Goal: Check status: Check status

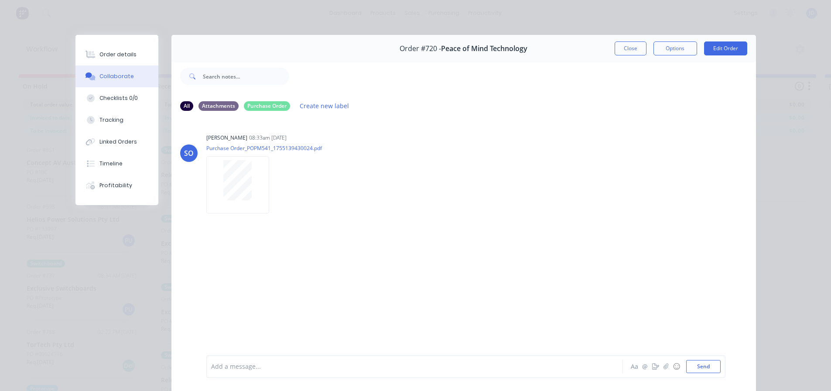
click at [617, 50] on button "Close" at bounding box center [631, 48] width 32 height 14
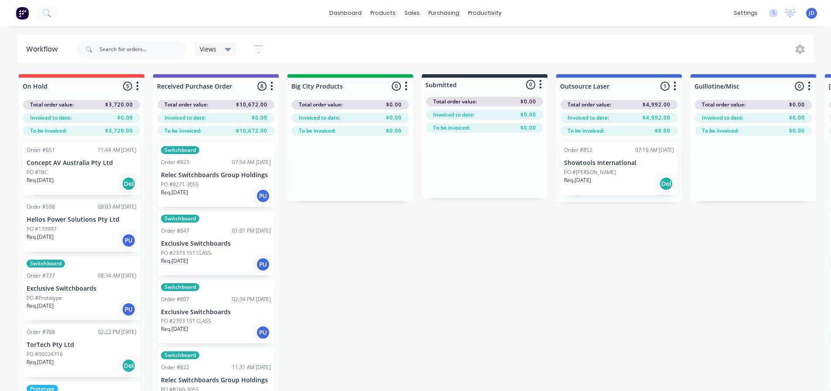
drag, startPoint x: 350, startPoint y: 301, endPoint x: 358, endPoint y: 302, distance: 7.5
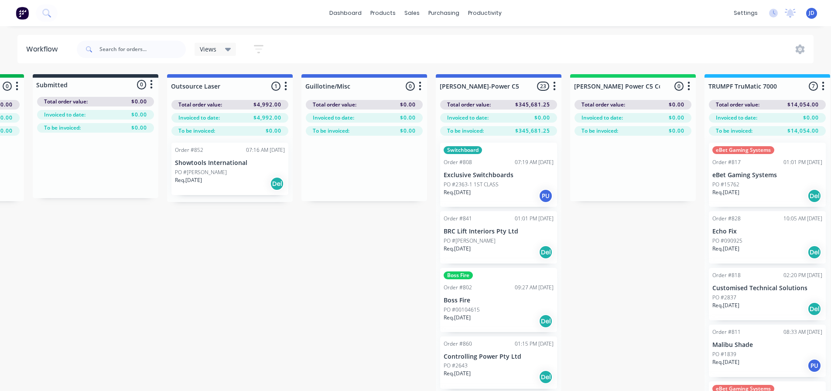
drag, startPoint x: 616, startPoint y: 280, endPoint x: 697, endPoint y: 251, distance: 85.5
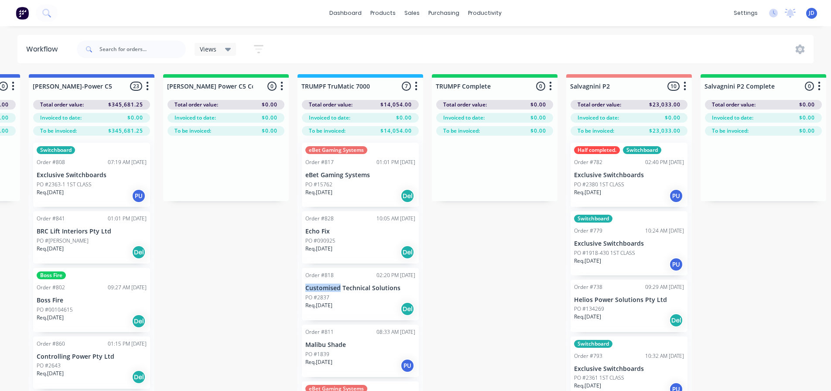
drag, startPoint x: 628, startPoint y: 288, endPoint x: 673, endPoint y: 279, distance: 45.8
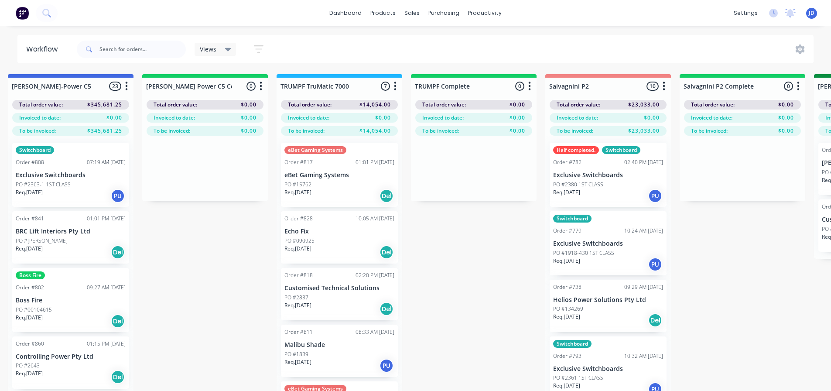
drag, startPoint x: 478, startPoint y: 264, endPoint x: 486, endPoint y: 265, distance: 7.9
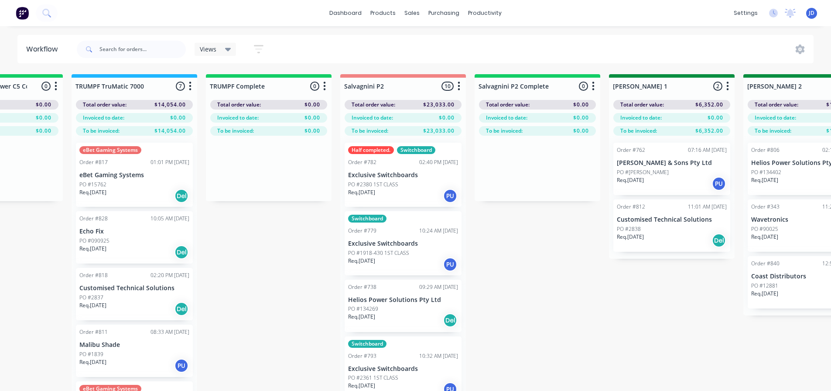
drag, startPoint x: 809, startPoint y: 278, endPoint x: 801, endPoint y: 273, distance: 8.8
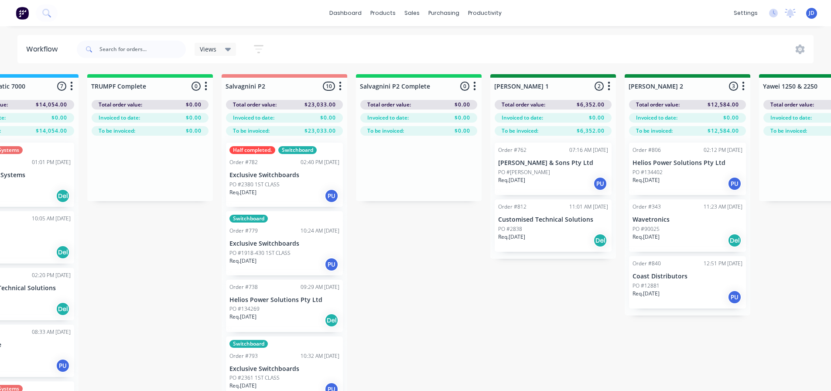
drag, startPoint x: 552, startPoint y: 298, endPoint x: 609, endPoint y: 285, distance: 58.7
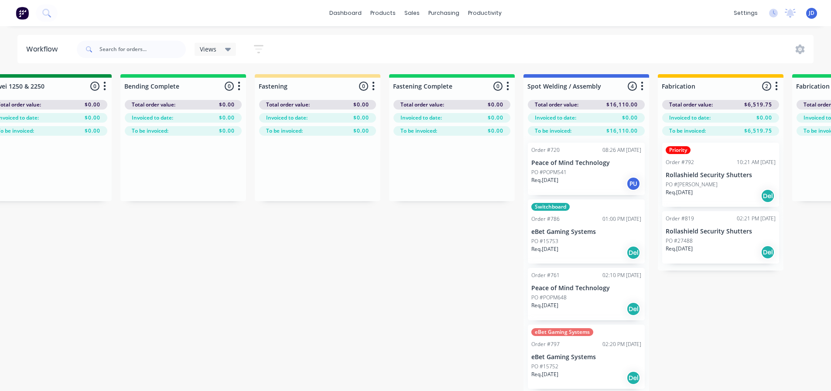
drag, startPoint x: 478, startPoint y: 303, endPoint x: 564, endPoint y: 301, distance: 86.4
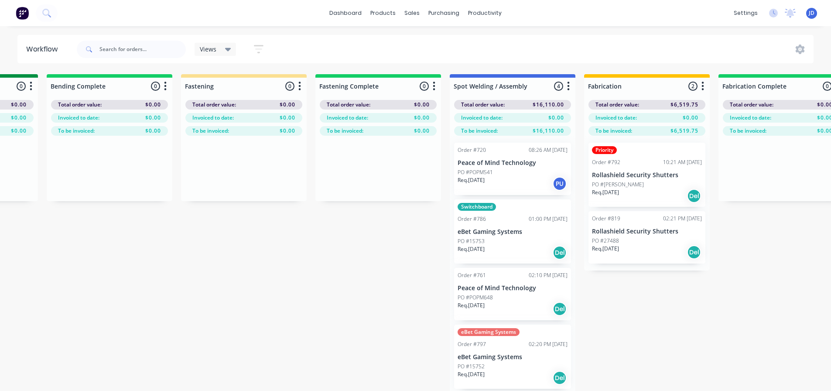
scroll to position [0, 2031]
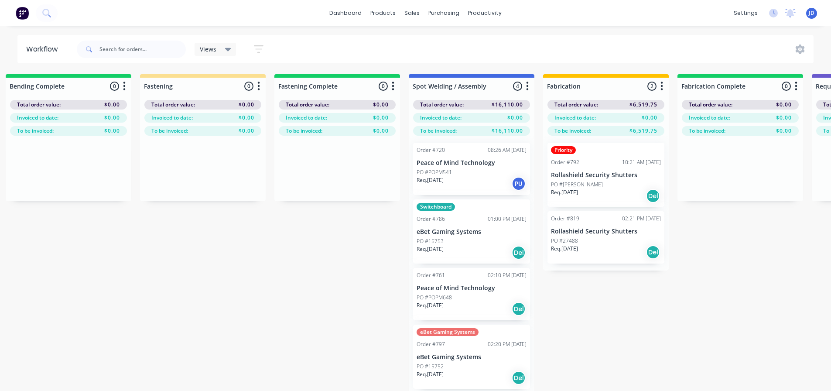
drag, startPoint x: 428, startPoint y: 315, endPoint x: 473, endPoint y: 307, distance: 46.1
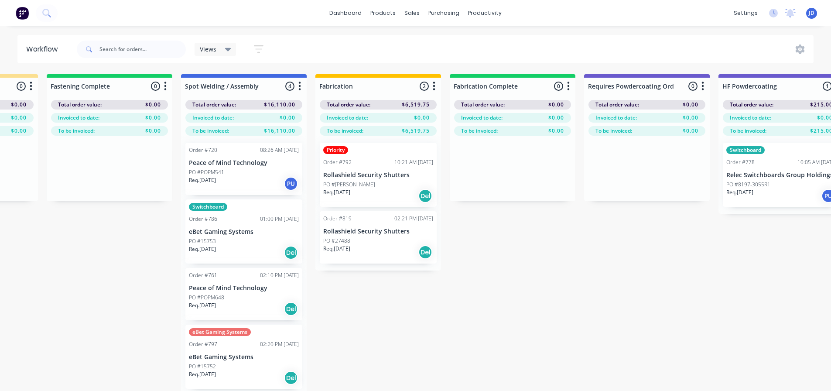
drag, startPoint x: 619, startPoint y: 316, endPoint x: 708, endPoint y: 304, distance: 89.4
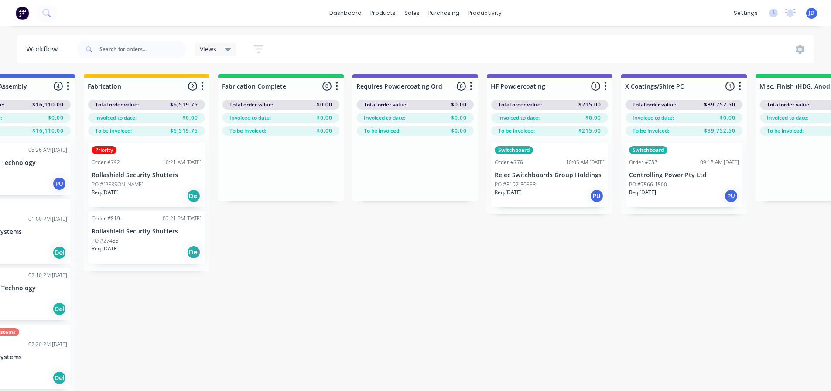
drag, startPoint x: 624, startPoint y: 264, endPoint x: 679, endPoint y: 263, distance: 54.6
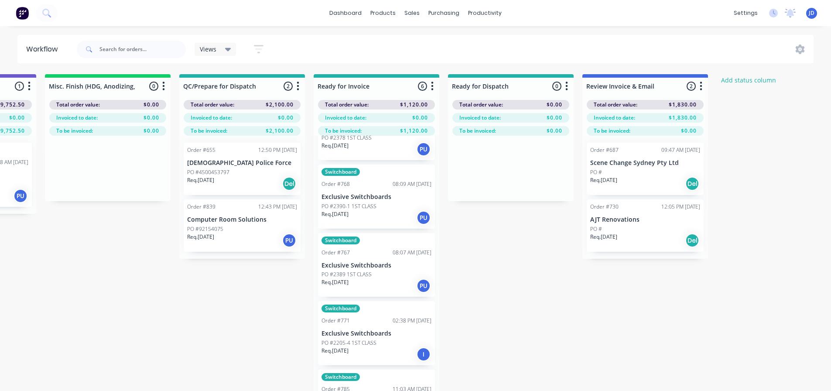
scroll to position [0, 3211]
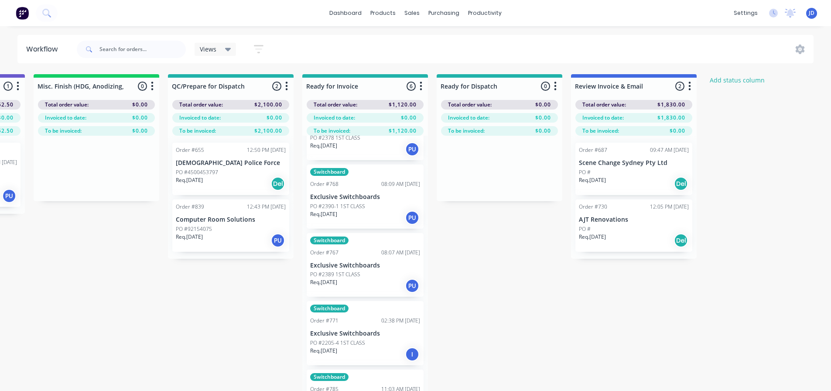
drag, startPoint x: 325, startPoint y: 268, endPoint x: 510, endPoint y: 246, distance: 186.4
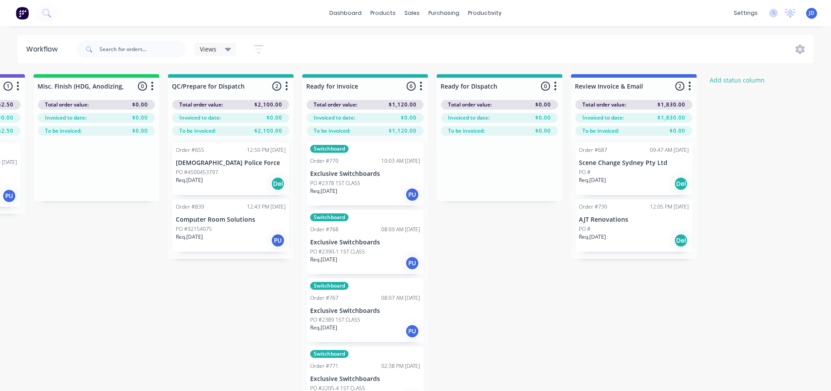
scroll to position [0, 0]
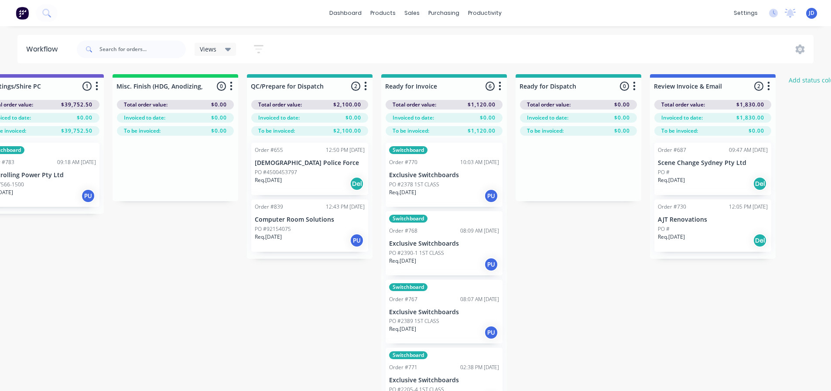
drag, startPoint x: 284, startPoint y: 315, endPoint x: 247, endPoint y: 293, distance: 43.6
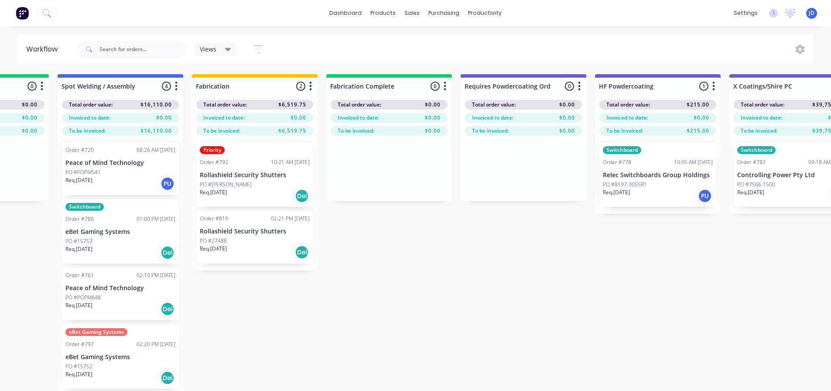
drag, startPoint x: 312, startPoint y: 323, endPoint x: 181, endPoint y: 280, distance: 138.0
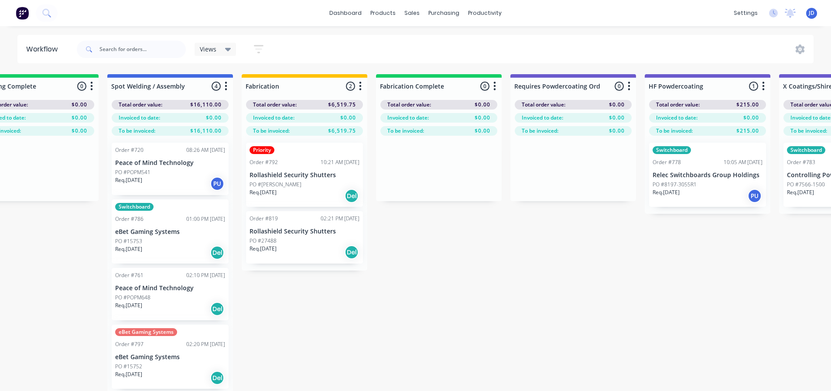
click at [181, 295] on div "PO #POPM648" at bounding box center [170, 298] width 110 height 8
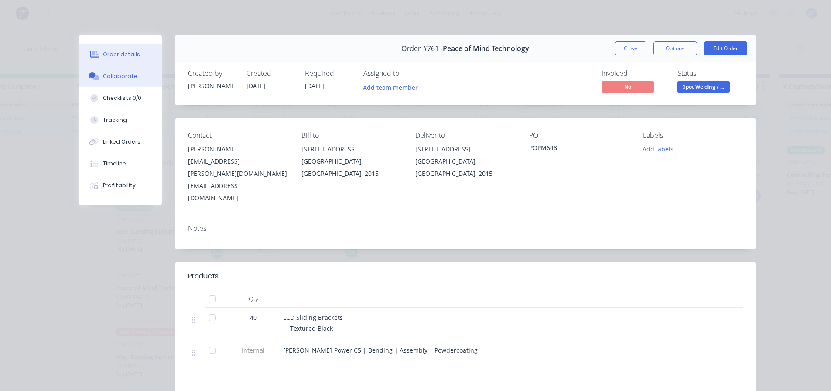
click at [132, 69] on button "Collaborate" at bounding box center [120, 76] width 83 height 22
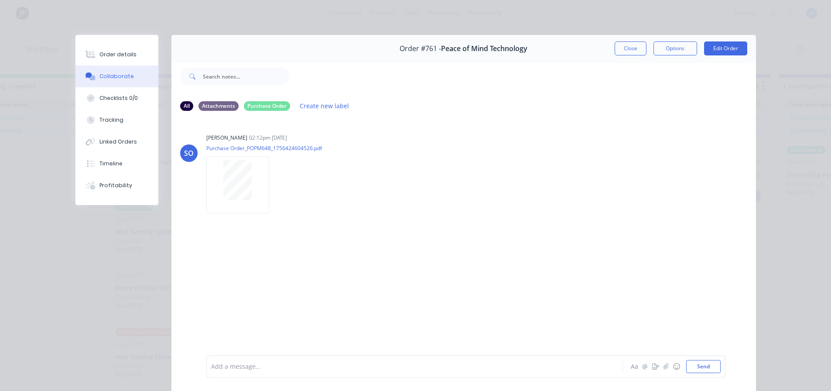
click at [632, 45] on button "Close" at bounding box center [631, 48] width 32 height 14
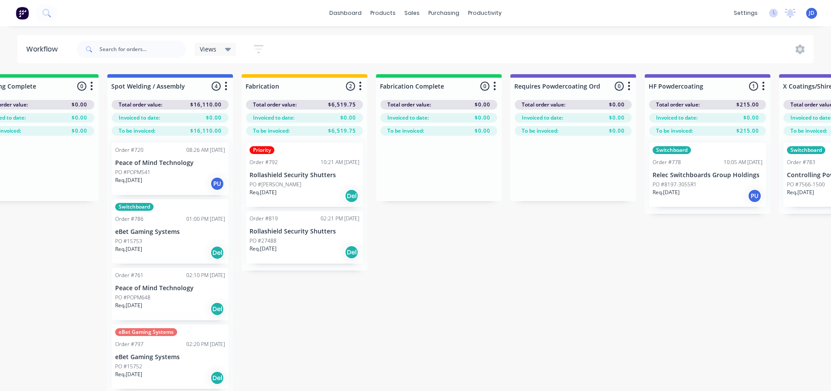
click at [208, 174] on div "PO #POPM541" at bounding box center [170, 172] width 110 height 8
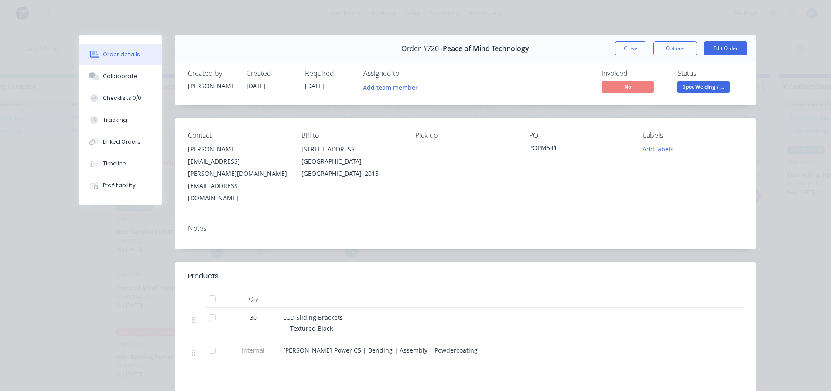
click at [696, 89] on span "Spot Welding / ..." at bounding box center [704, 86] width 52 height 11
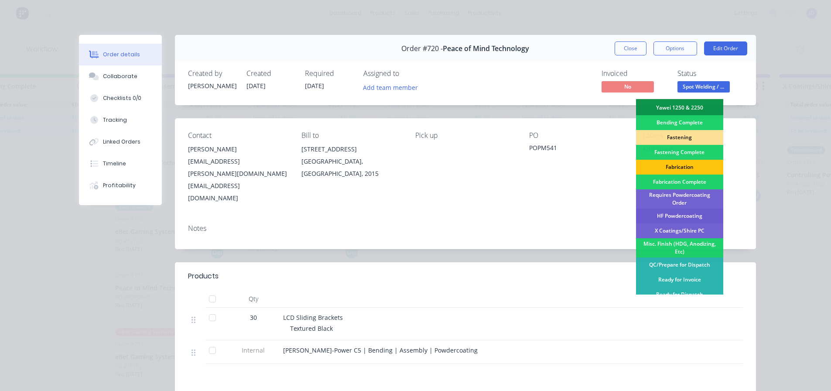
scroll to position [218, 0]
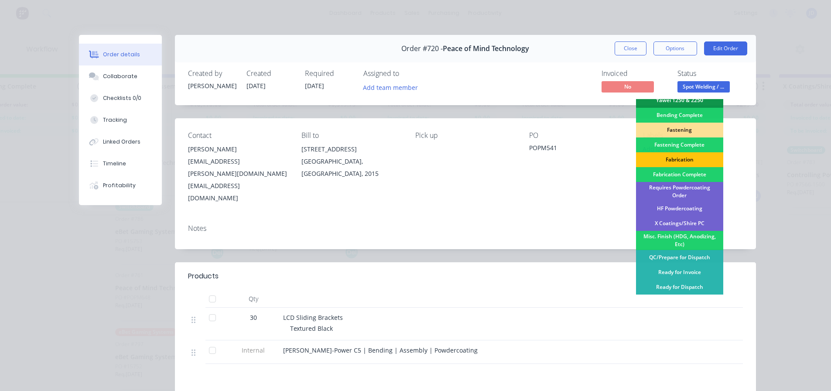
click at [696, 266] on div "Ready for Invoice" at bounding box center [679, 272] width 87 height 15
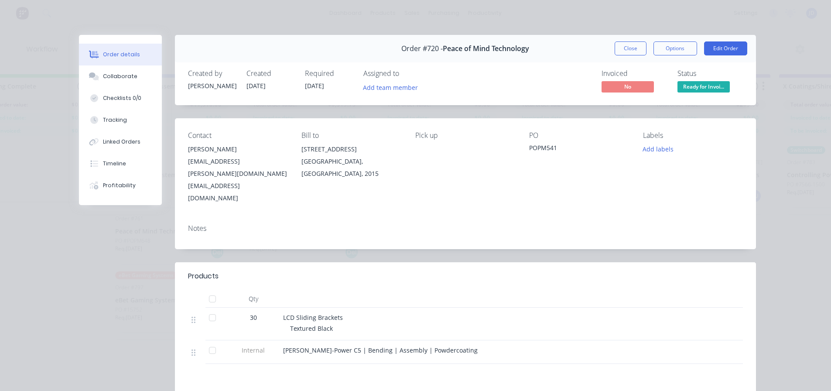
drag, startPoint x: 639, startPoint y: 47, endPoint x: 632, endPoint y: 49, distance: 6.9
click at [638, 47] on button "Close" at bounding box center [631, 48] width 32 height 14
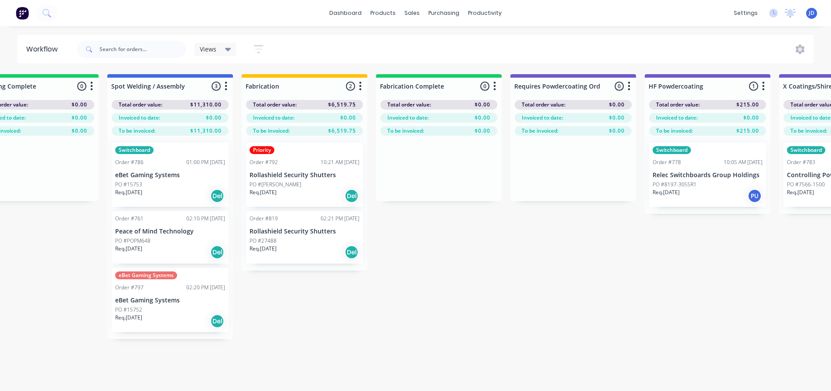
click at [180, 262] on div "Order #761 02:10 PM [DATE] Peace of Mind Technology PO #POPM648 Req. [DATE] Del" at bounding box center [170, 237] width 117 height 52
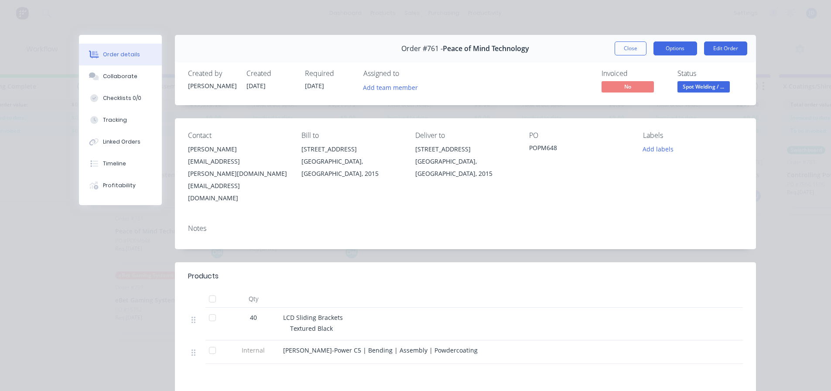
click at [679, 47] on button "Options" at bounding box center [676, 48] width 44 height 14
click at [717, 87] on span "Spot Welding / ..." at bounding box center [704, 86] width 52 height 11
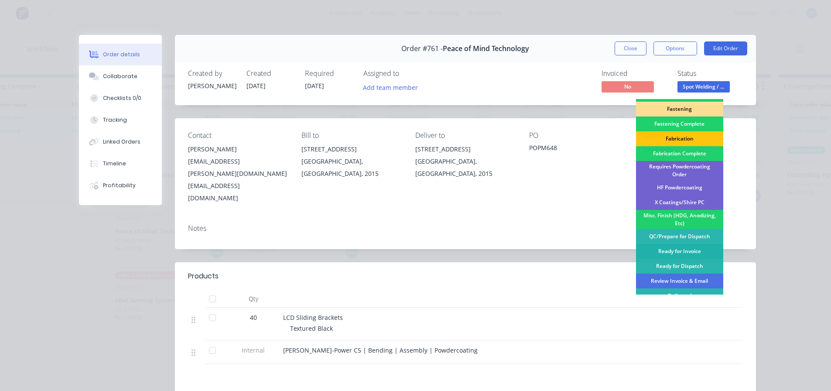
scroll to position [255, 0]
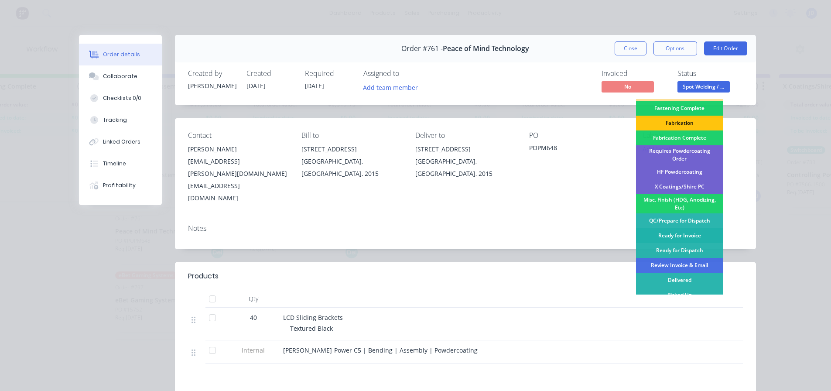
click at [682, 228] on div "Ready for Invoice" at bounding box center [679, 235] width 87 height 15
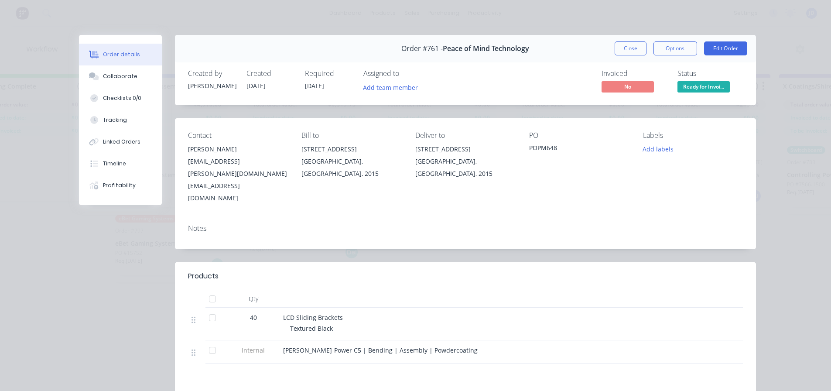
click at [627, 50] on button "Close" at bounding box center [631, 48] width 32 height 14
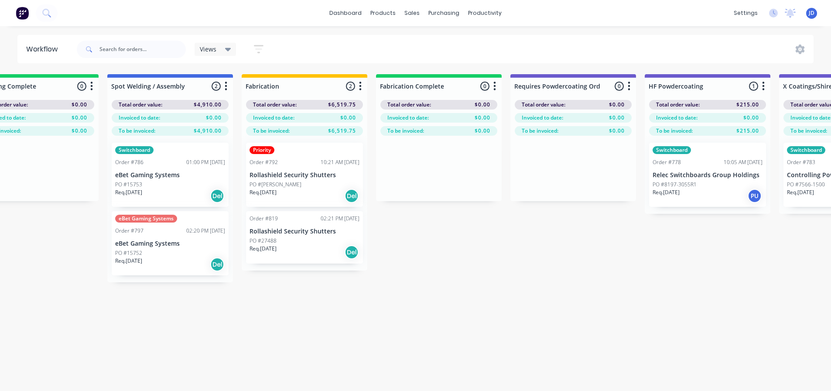
click at [155, 271] on div "Req. [DATE] Del" at bounding box center [170, 264] width 110 height 15
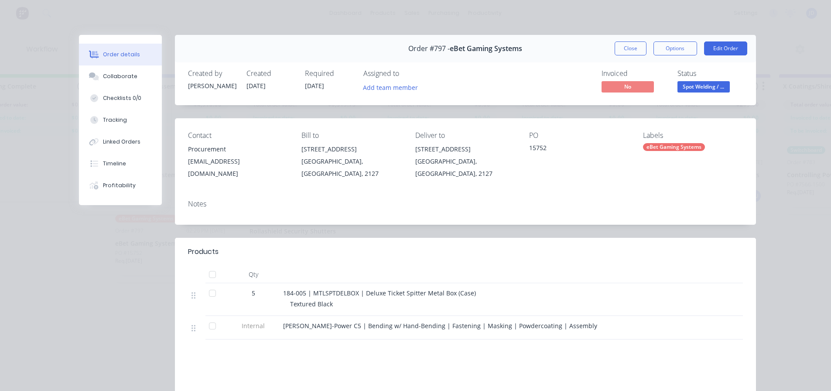
drag, startPoint x: 628, startPoint y: 47, endPoint x: 619, endPoint y: 49, distance: 9.8
click at [628, 47] on button "Close" at bounding box center [631, 48] width 32 height 14
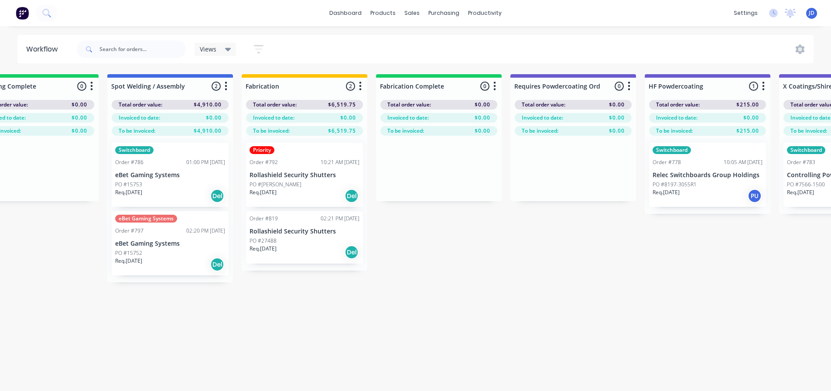
click at [154, 192] on div "Req. [DATE] Del" at bounding box center [170, 196] width 110 height 15
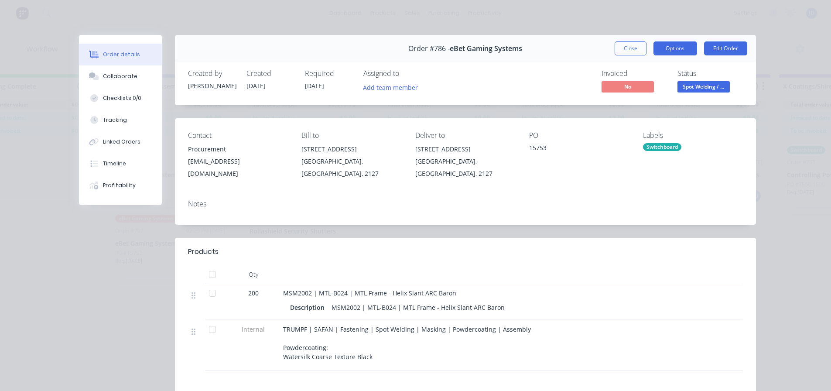
click at [657, 48] on button "Options" at bounding box center [676, 48] width 44 height 14
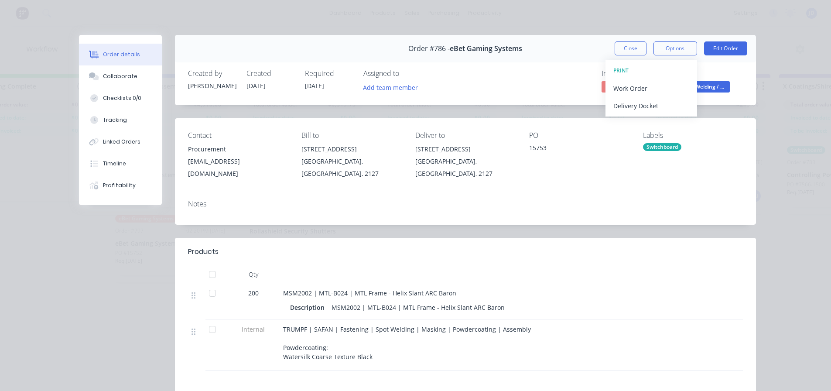
click at [706, 86] on span "Spot Welding / ..." at bounding box center [704, 86] width 52 height 11
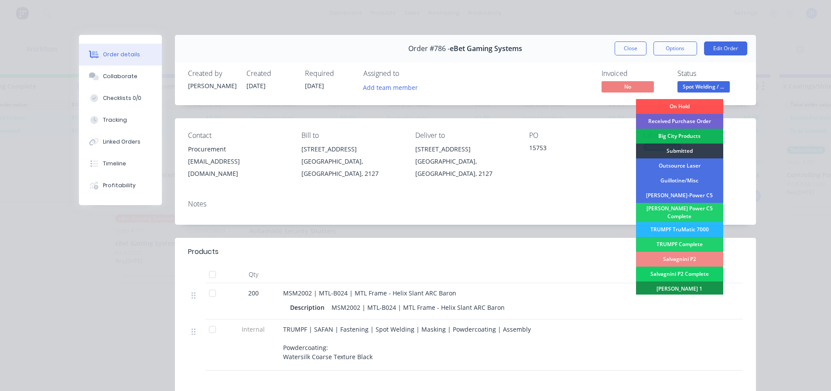
scroll to position [218, 0]
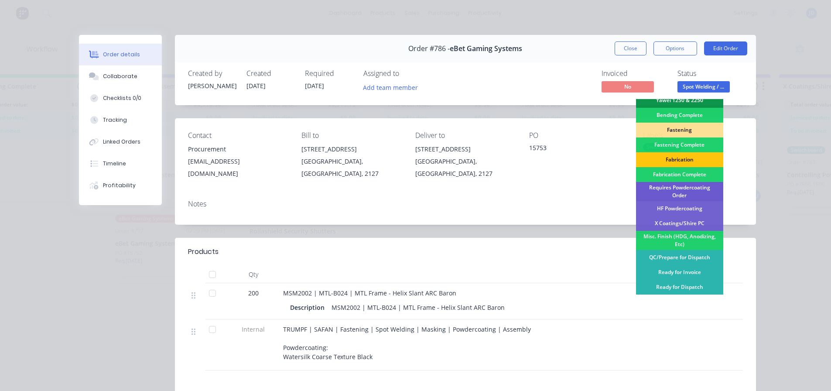
click at [698, 185] on div "Requires Powdercoating Order" at bounding box center [679, 191] width 87 height 19
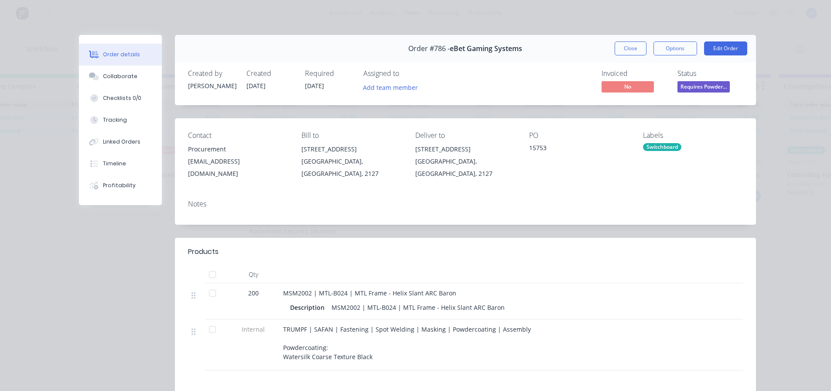
click at [631, 40] on div "Order #786 - eBet Gaming Systems Close Options Edit Order" at bounding box center [465, 48] width 581 height 27
drag, startPoint x: 634, startPoint y: 49, endPoint x: 635, endPoint y: 54, distance: 4.8
click at [635, 50] on button "Close" at bounding box center [631, 48] width 32 height 14
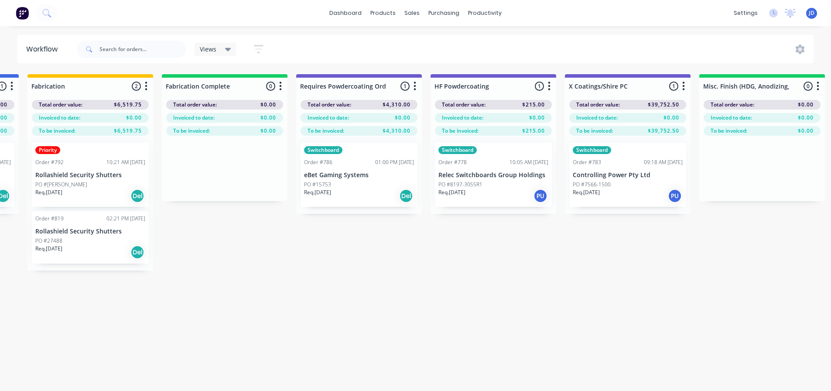
drag, startPoint x: 440, startPoint y: 295, endPoint x: 480, endPoint y: 292, distance: 40.6
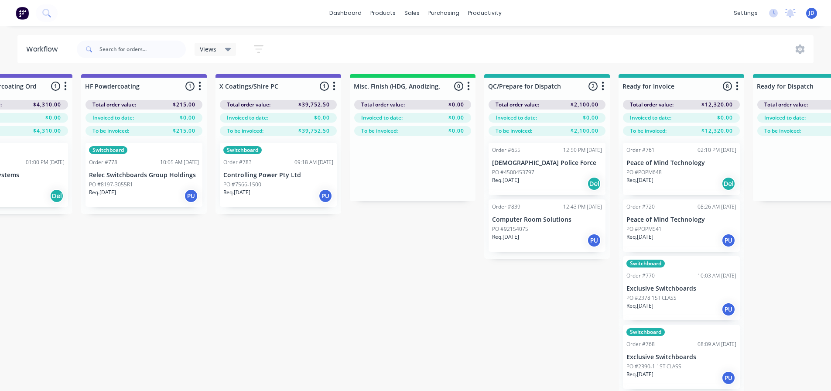
drag, startPoint x: 519, startPoint y: 268, endPoint x: 552, endPoint y: 262, distance: 33.2
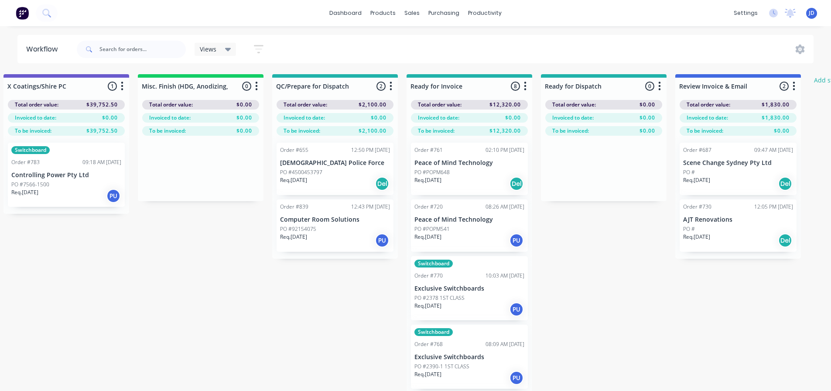
drag, startPoint x: 442, startPoint y: 288, endPoint x: 530, endPoint y: 282, distance: 87.9
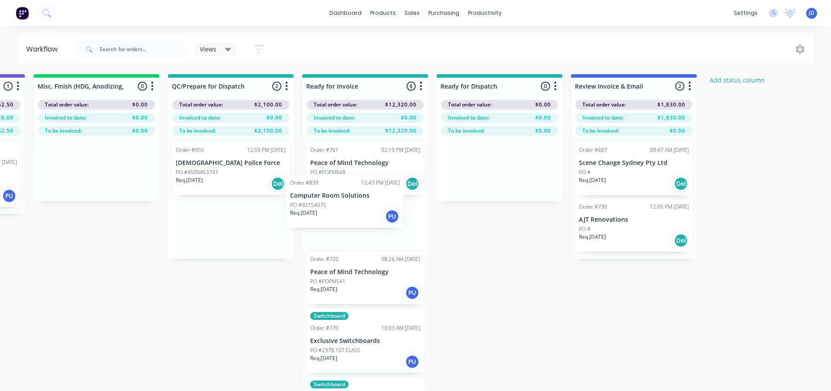
drag, startPoint x: 231, startPoint y: 241, endPoint x: 363, endPoint y: 199, distance: 138.3
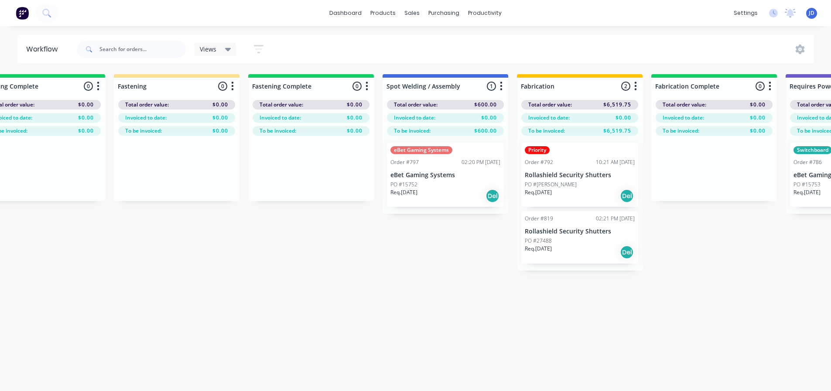
drag, startPoint x: 563, startPoint y: 301, endPoint x: 464, endPoint y: 268, distance: 104.1
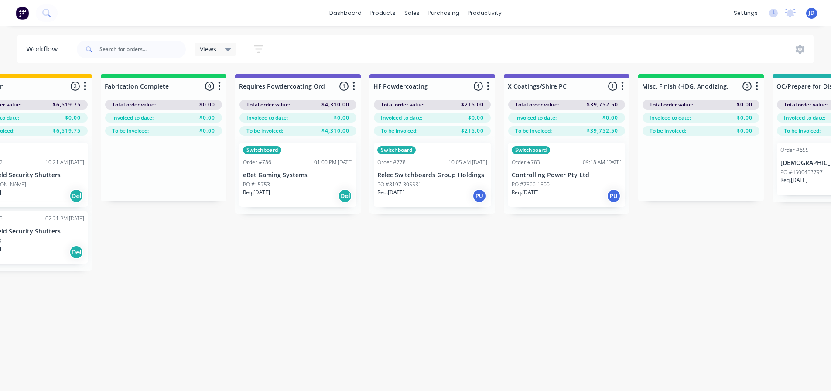
drag, startPoint x: 494, startPoint y: 249, endPoint x: 650, endPoint y: 246, distance: 155.8
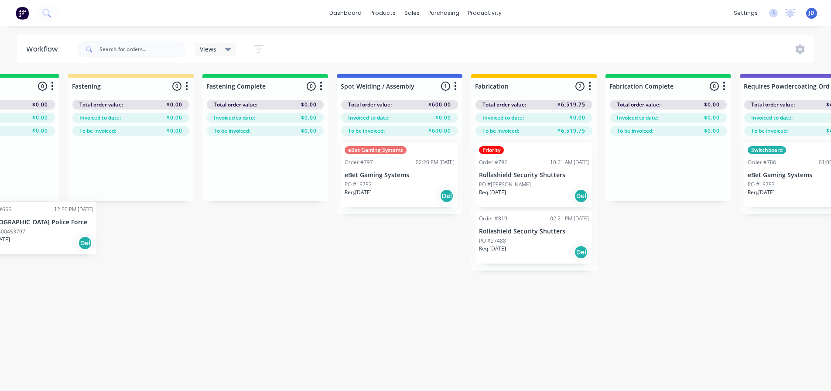
scroll to position [0, 2093]
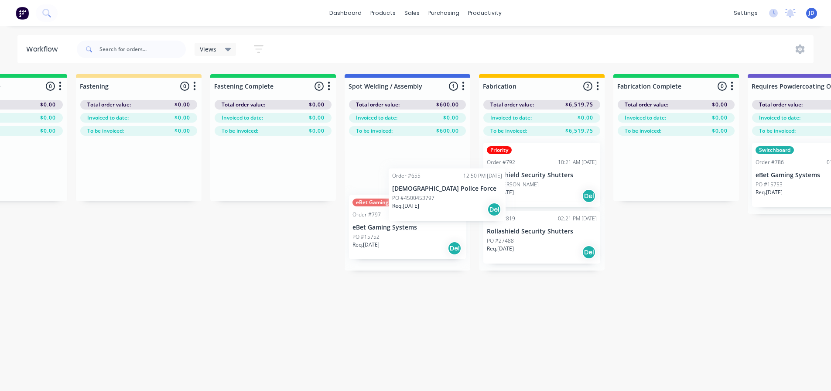
drag, startPoint x: 235, startPoint y: 180, endPoint x: 397, endPoint y: 199, distance: 162.7
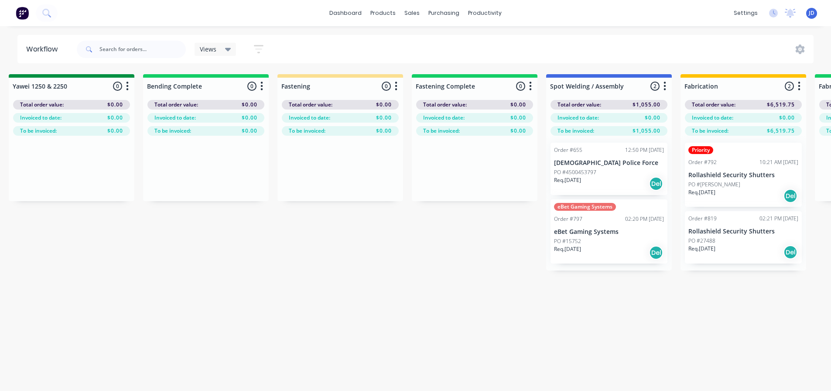
drag, startPoint x: 466, startPoint y: 290, endPoint x: 385, endPoint y: 271, distance: 82.8
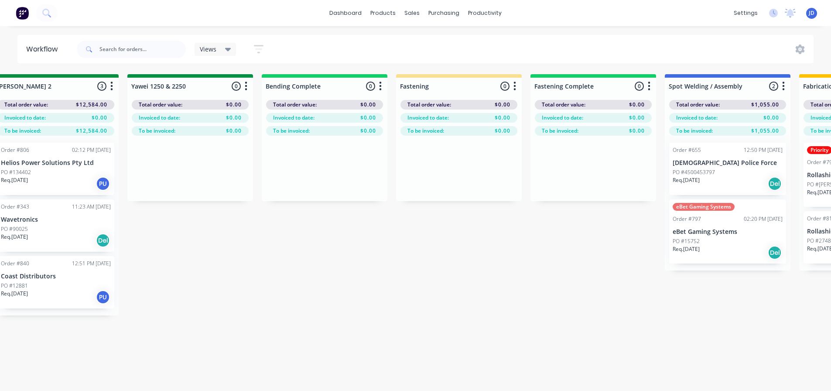
scroll to position [0, 1586]
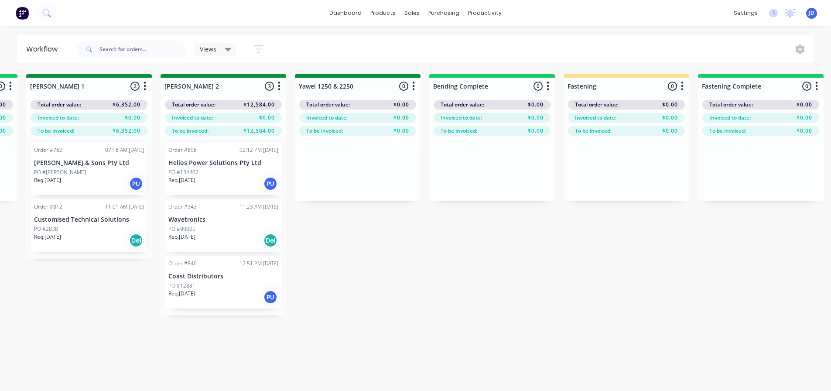
drag, startPoint x: 316, startPoint y: 274, endPoint x: 328, endPoint y: 273, distance: 11.9
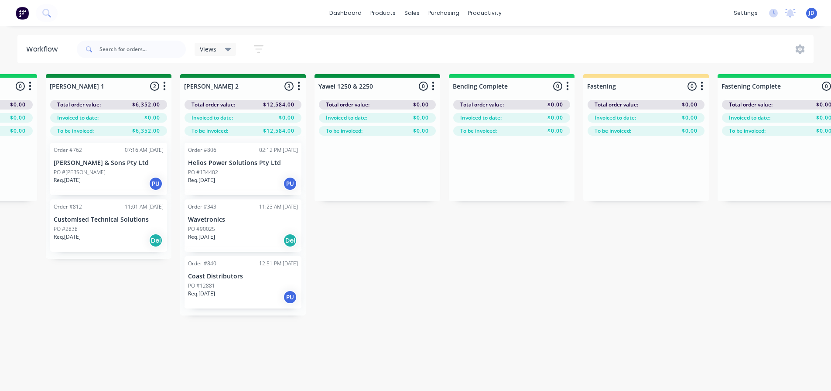
click at [272, 278] on p "Coast Distributors" at bounding box center [243, 276] width 110 height 7
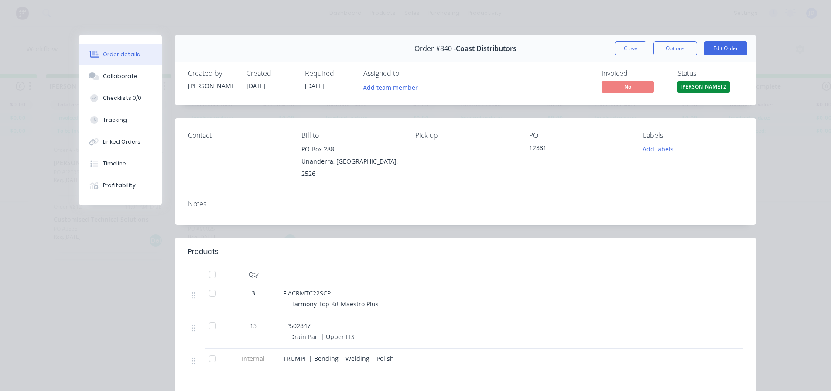
click at [706, 86] on span "[PERSON_NAME] 2" at bounding box center [704, 86] width 52 height 11
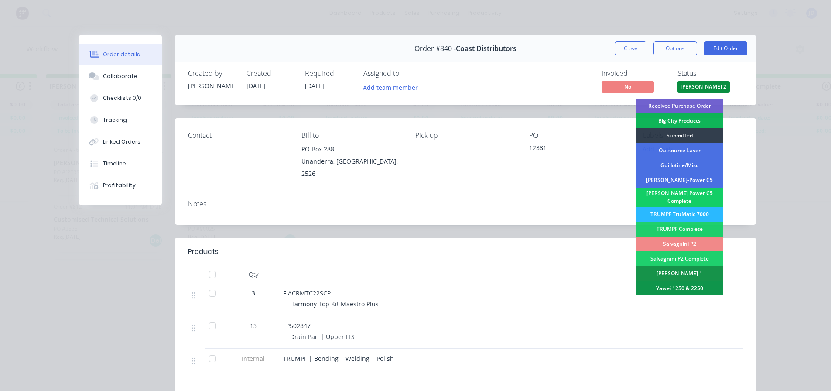
scroll to position [0, 0]
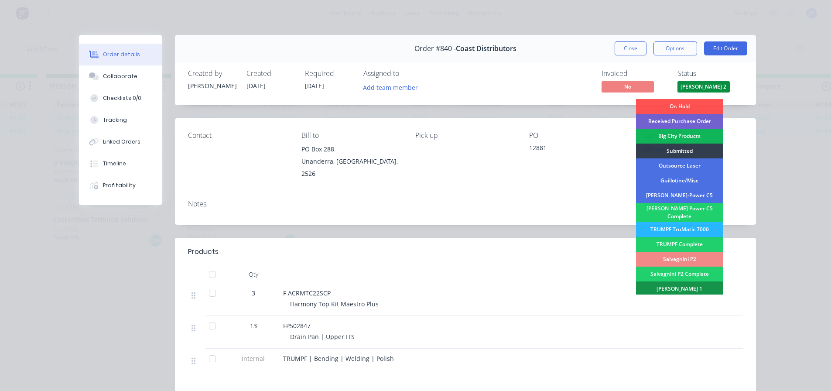
click at [681, 222] on div "TRUMPF TruMatic 7000" at bounding box center [679, 229] width 87 height 15
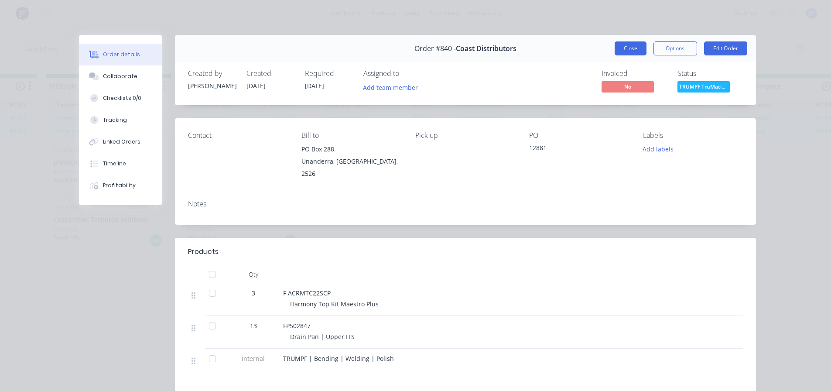
click at [622, 47] on button "Close" at bounding box center [631, 48] width 32 height 14
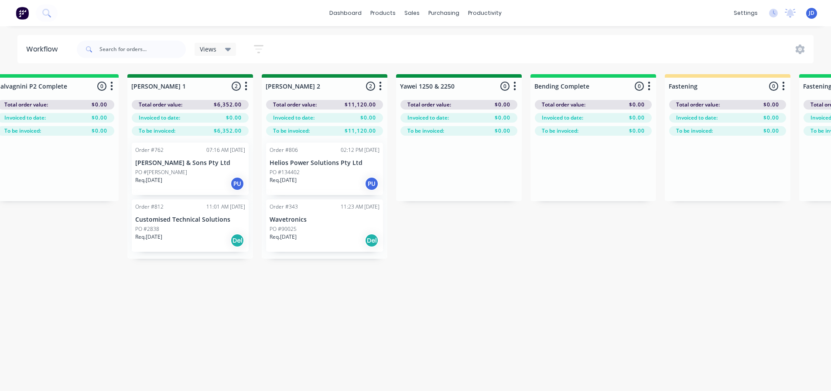
drag, startPoint x: 275, startPoint y: 317, endPoint x: 278, endPoint y: 252, distance: 65.6
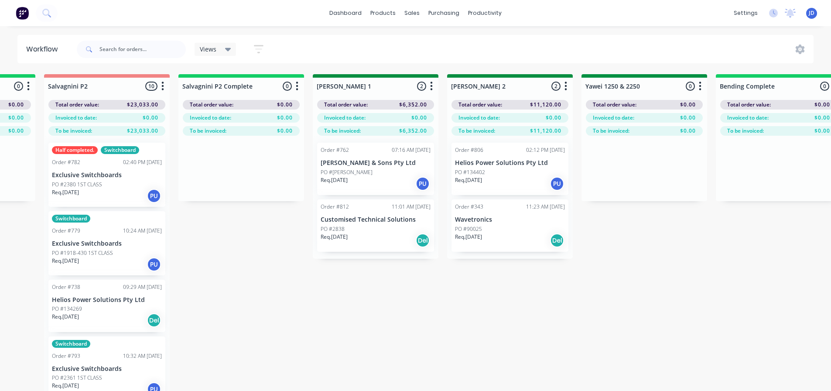
drag, startPoint x: 281, startPoint y: 310, endPoint x: 217, endPoint y: 293, distance: 66.1
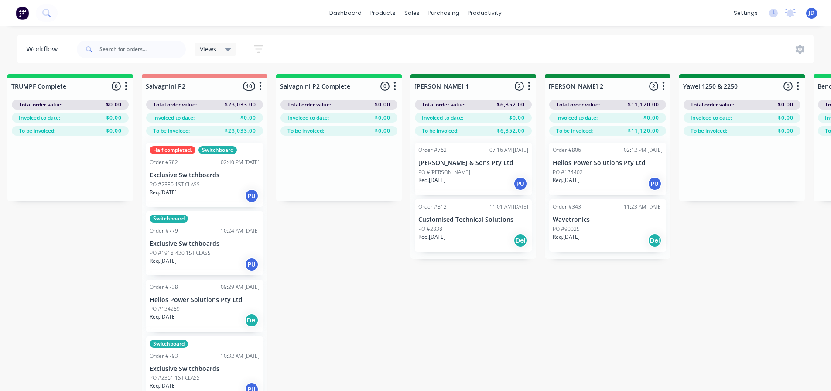
click at [456, 228] on div "PO #2838" at bounding box center [474, 229] width 110 height 8
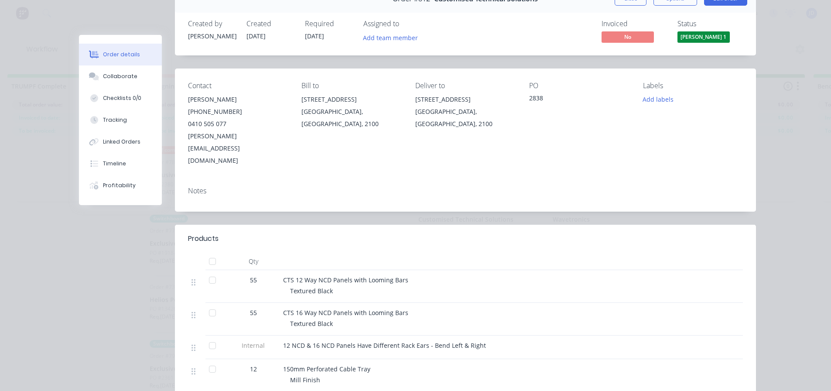
scroll to position [0, 0]
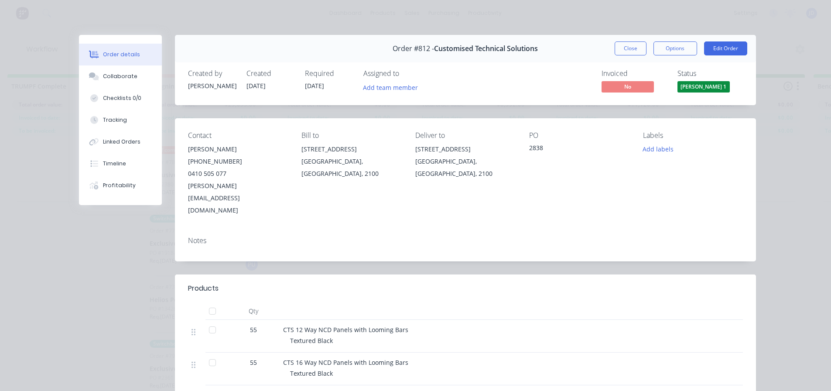
click at [710, 82] on span "[PERSON_NAME] 1" at bounding box center [704, 86] width 52 height 11
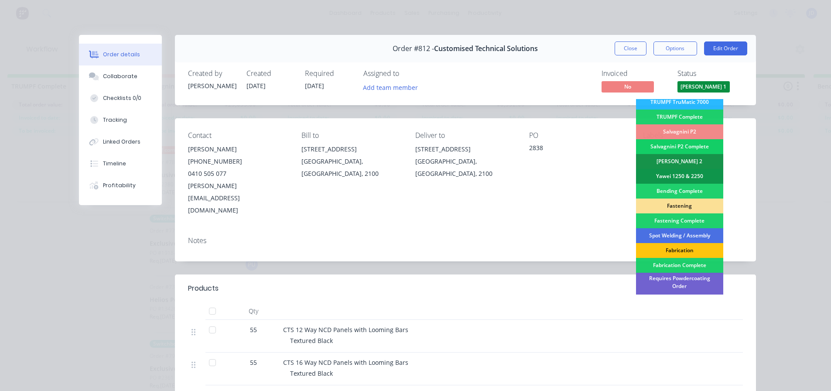
scroll to position [131, 0]
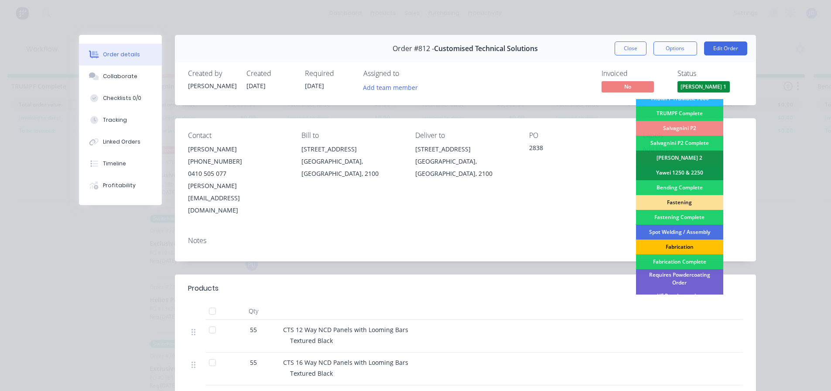
click at [676, 241] on div "Fabrication" at bounding box center [679, 247] width 87 height 15
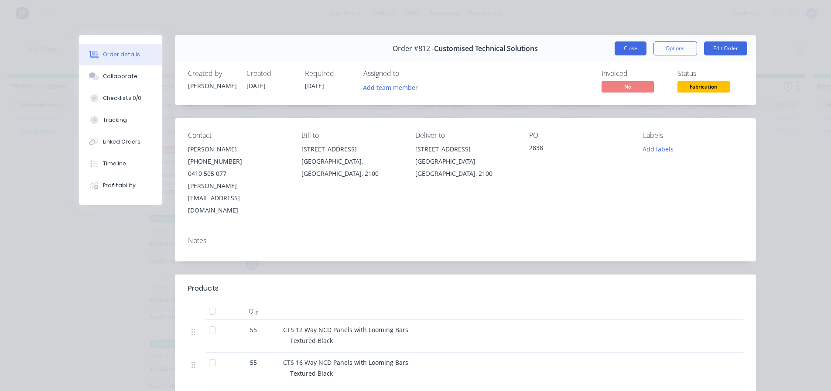
click at [618, 42] on div "Order #812 - Customised Technical Solutions Close Options Edit Order" at bounding box center [465, 48] width 581 height 27
click at [621, 50] on button "Close" at bounding box center [631, 48] width 32 height 14
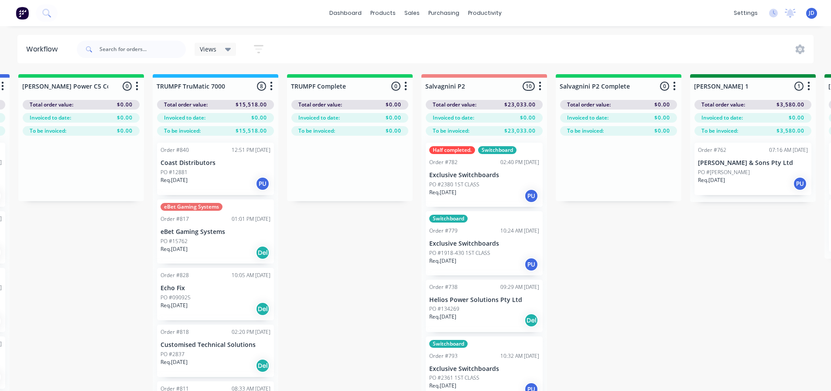
drag, startPoint x: 275, startPoint y: 285, endPoint x: 222, endPoint y: 265, distance: 56.3
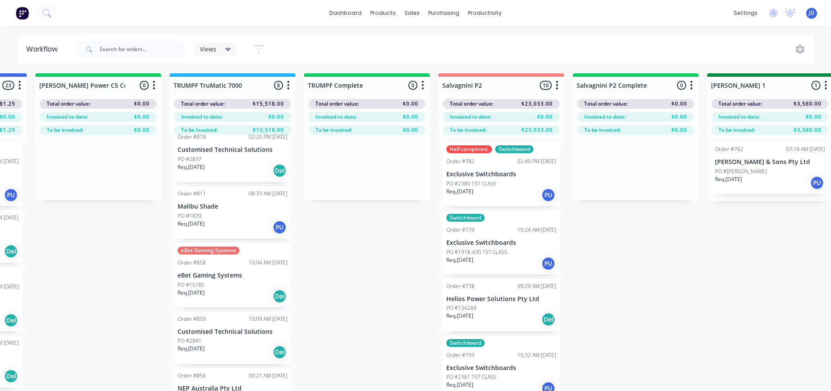
scroll to position [38, 924]
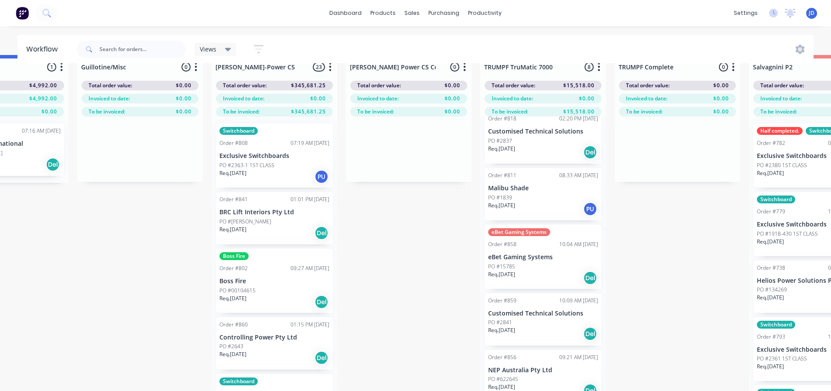
drag, startPoint x: 423, startPoint y: 292, endPoint x: 338, endPoint y: 268, distance: 88.2
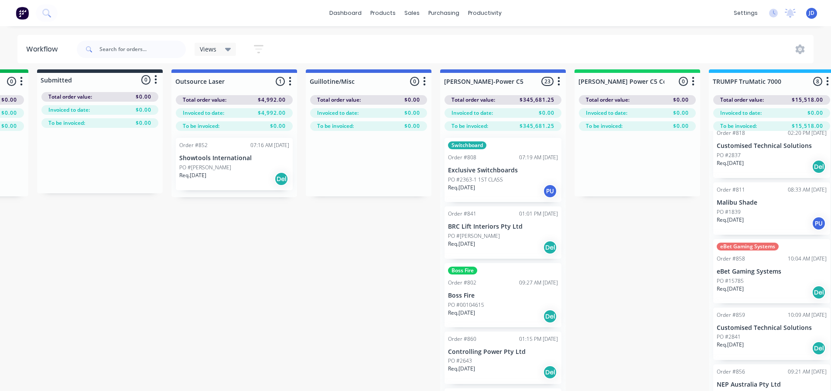
drag, startPoint x: 414, startPoint y: 268, endPoint x: 358, endPoint y: 252, distance: 57.6
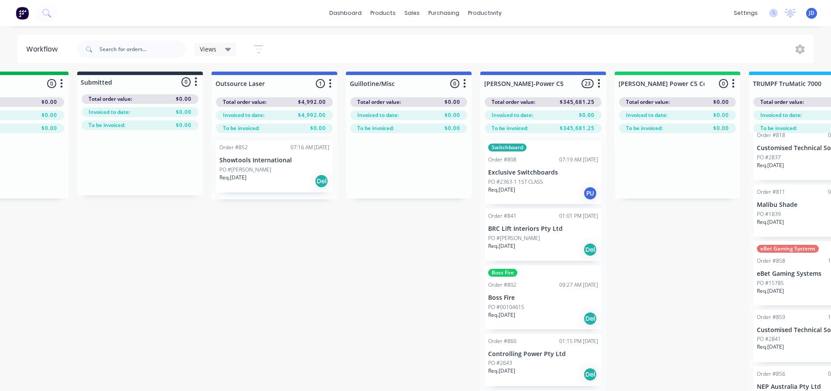
scroll to position [3, 68]
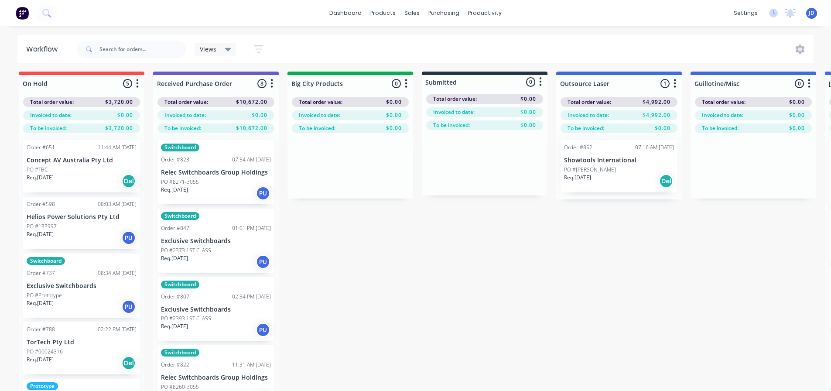
drag, startPoint x: 315, startPoint y: 291, endPoint x: 285, endPoint y: 281, distance: 30.6
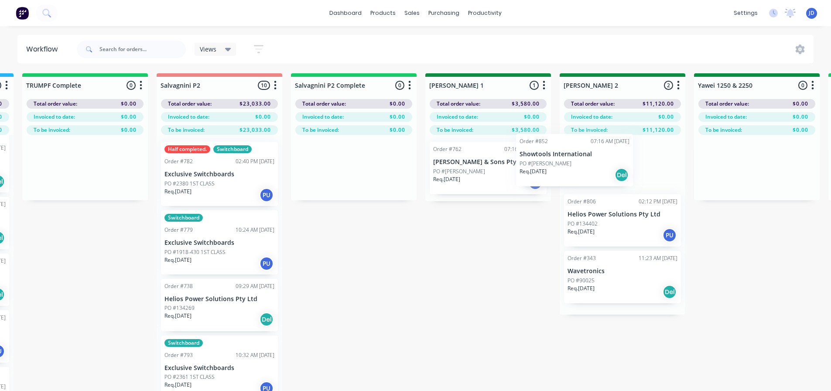
scroll to position [1, 1207]
drag, startPoint x: 742, startPoint y: 165, endPoint x: 615, endPoint y: 176, distance: 127.5
click at [619, 181] on div "On Hold 5 Status colour #FF4949 hex #FF4949 Save Cancel Notifications Email SMS…" at bounding box center [780, 247] width 3987 height 348
